Goal: Task Accomplishment & Management: Manage account settings

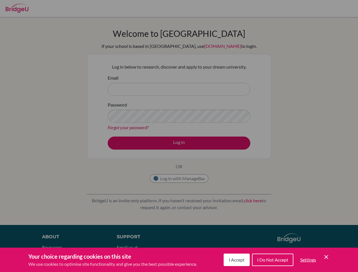
click at [236, 260] on span "I Accept" at bounding box center [237, 259] width 16 height 5
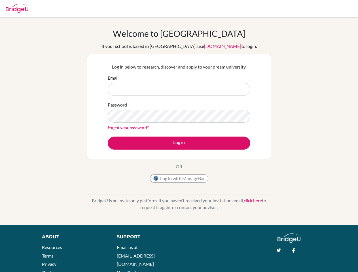
click at [272, 260] on div "Support Email us at hi@bridge-u.com Help Center" at bounding box center [190, 256] width 165 height 46
click at [308, 260] on div "About Resources Terms Privacy Cookies Acknowledgements Support Email us at hi@b…" at bounding box center [179, 260] width 358 height 55
click at [326, 257] on div "About Resources Terms Privacy Cookies Acknowledgements Support Email us at hi@b…" at bounding box center [179, 260] width 358 height 55
